Goal: Transaction & Acquisition: Book appointment/travel/reservation

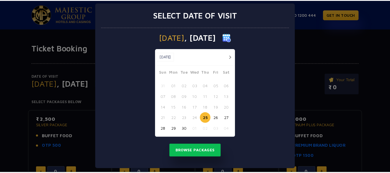
scroll to position [10, 0]
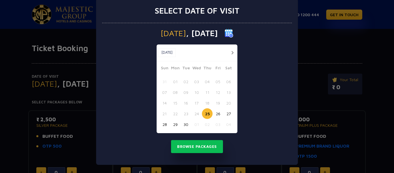
click at [231, 51] on button "button" at bounding box center [232, 52] width 7 height 7
click at [225, 113] on button "25" at bounding box center [228, 113] width 11 height 11
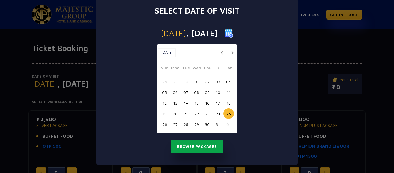
click at [195, 145] on button "Browse Packages" at bounding box center [197, 146] width 52 height 13
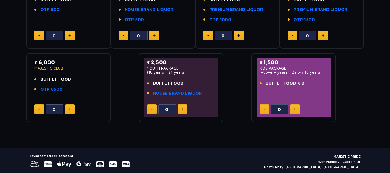
scroll to position [144, 0]
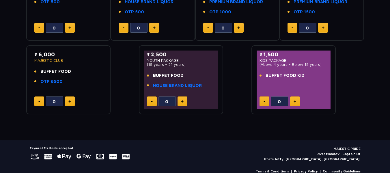
click at [181, 102] on img at bounding box center [182, 101] width 3 height 3
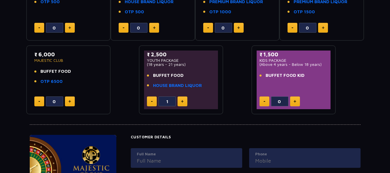
click at [181, 102] on img at bounding box center [182, 101] width 3 height 3
click at [149, 102] on button at bounding box center [152, 101] width 10 height 10
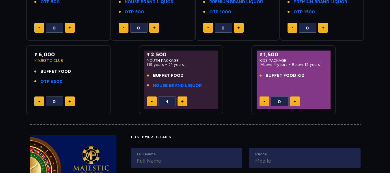
click at [149, 102] on button at bounding box center [152, 101] width 10 height 10
type input "0"
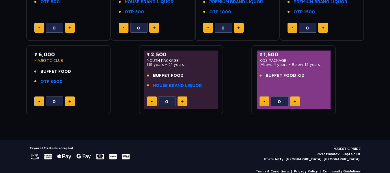
click at [149, 102] on button at bounding box center [152, 101] width 10 height 10
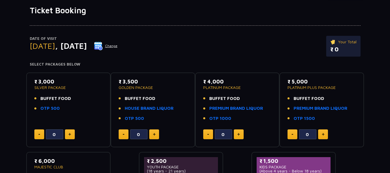
scroll to position [0, 0]
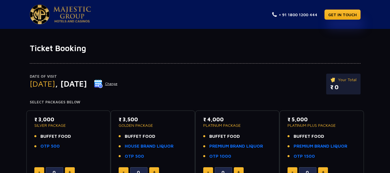
scroll to position [29, 0]
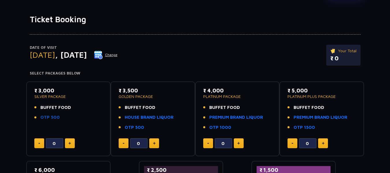
click at [51, 117] on link "OTP 500" at bounding box center [49, 117] width 19 height 7
